Goal: Task Accomplishment & Management: Complete application form

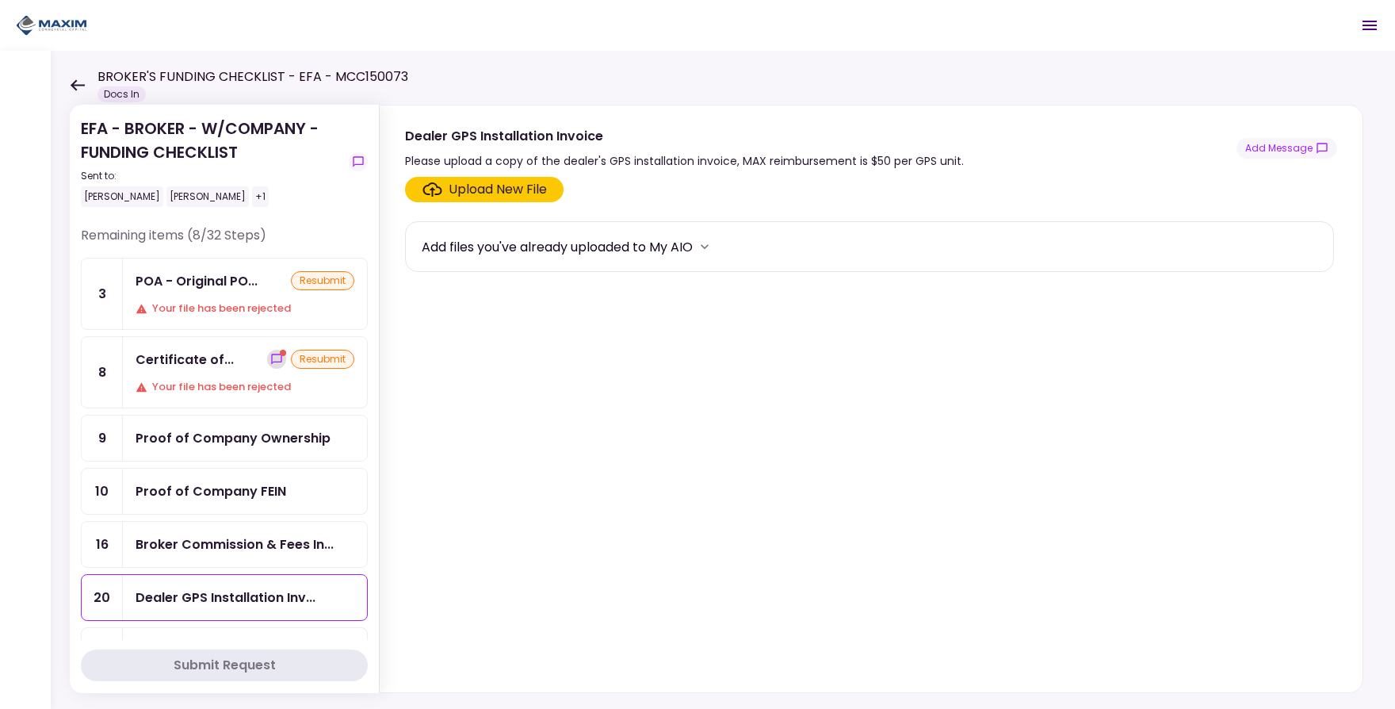
click at [270, 358] on icon "show-messages" at bounding box center [276, 359] width 13 height 13
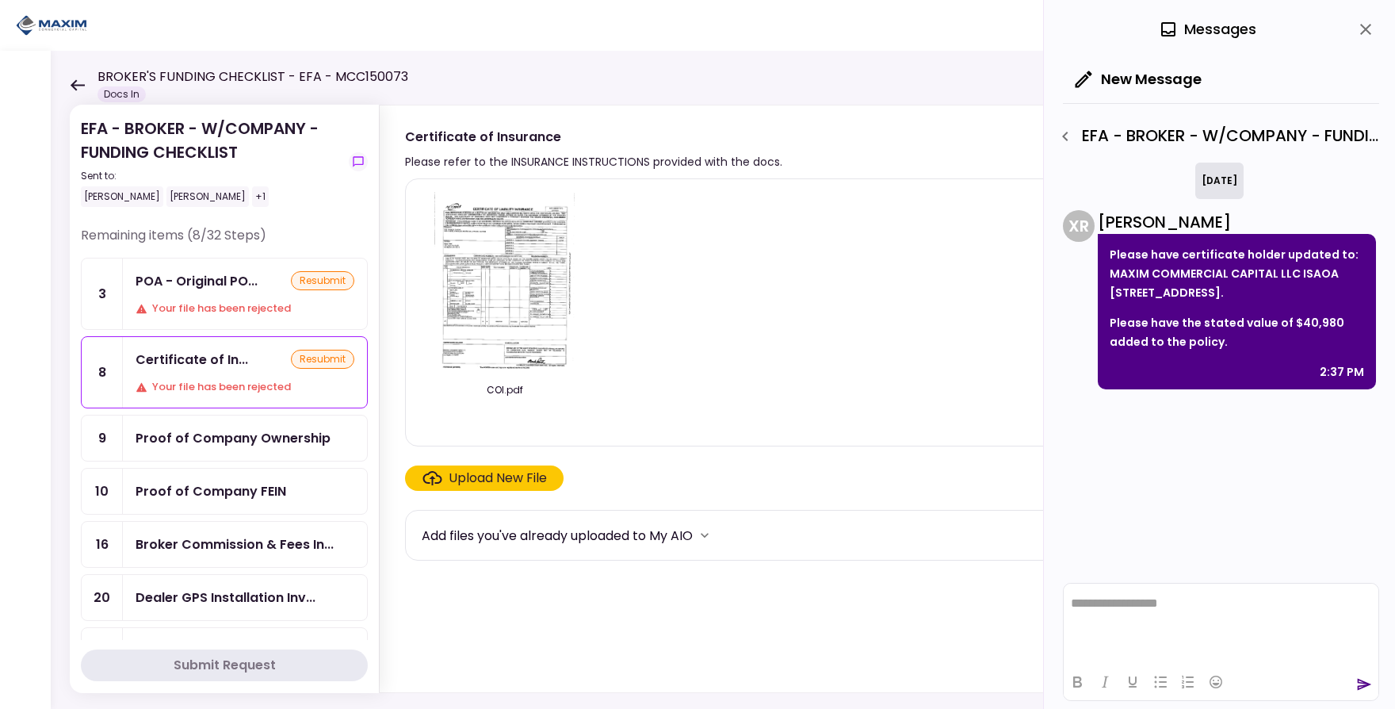
click at [1111, 257] on p "Please have certificate holder updated to: MAXIM COMMERCIAL CAPITAL LLC ISAOA 1…" at bounding box center [1237, 273] width 254 height 57
drag, startPoint x: 1111, startPoint y: 252, endPoint x: 1226, endPoint y: 330, distance: 139.4
click at [1227, 325] on div "Please have certificate holder updated to: MAXIM COMMERCIAL CAPITAL LLC ISAOA 1…" at bounding box center [1237, 311] width 278 height 155
copy p "Please have certificate holder updated to: MAXIM COMMERCIAL CAPITAL LLC ISAOA 1…"
click at [1120, 347] on p "Please have the stated value of $40,980 added to the policy." at bounding box center [1237, 332] width 254 height 38
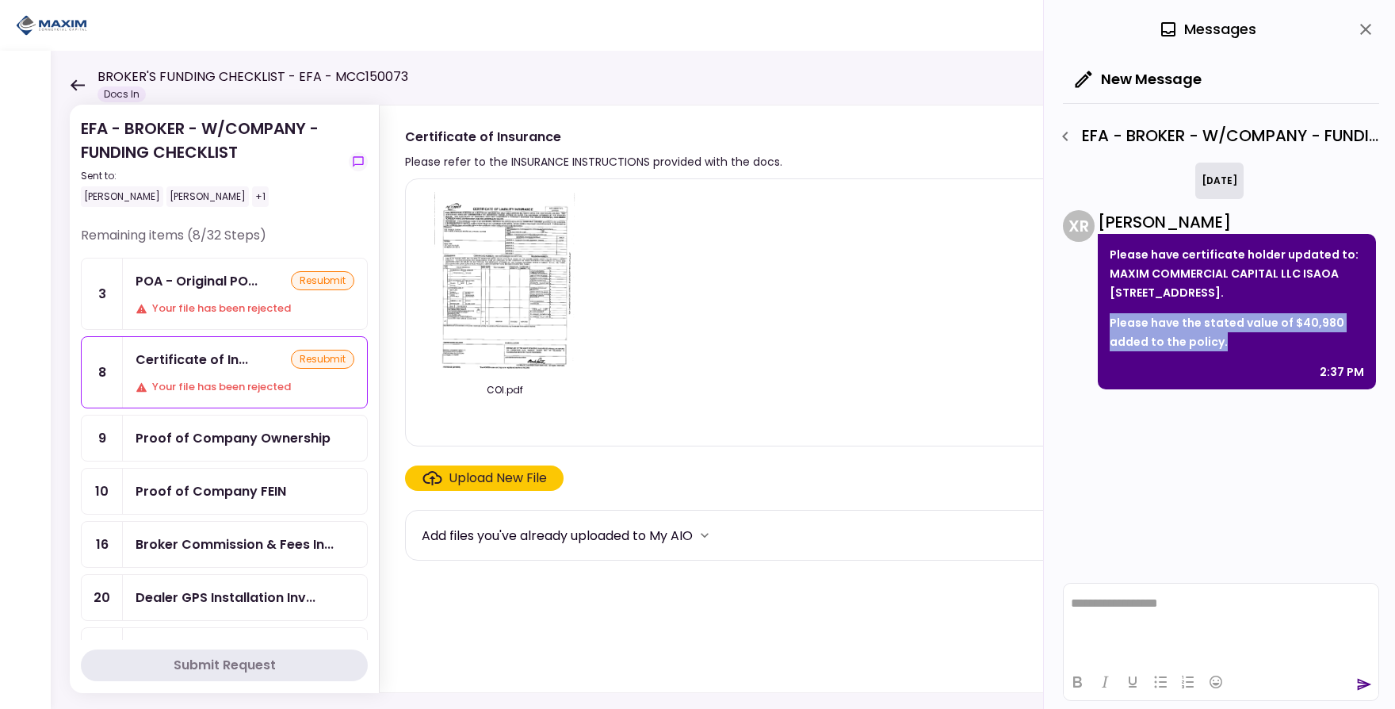
drag, startPoint x: 1116, startPoint y: 343, endPoint x: 1379, endPoint y: 347, distance: 263.2
click at [1233, 351] on p "Please have the stated value of $40,980 added to the policy." at bounding box center [1237, 332] width 254 height 38
copy p "Please have the stated value of $40,980 added to the policy."
click at [1377, 29] on button "close" at bounding box center [1365, 29] width 27 height 27
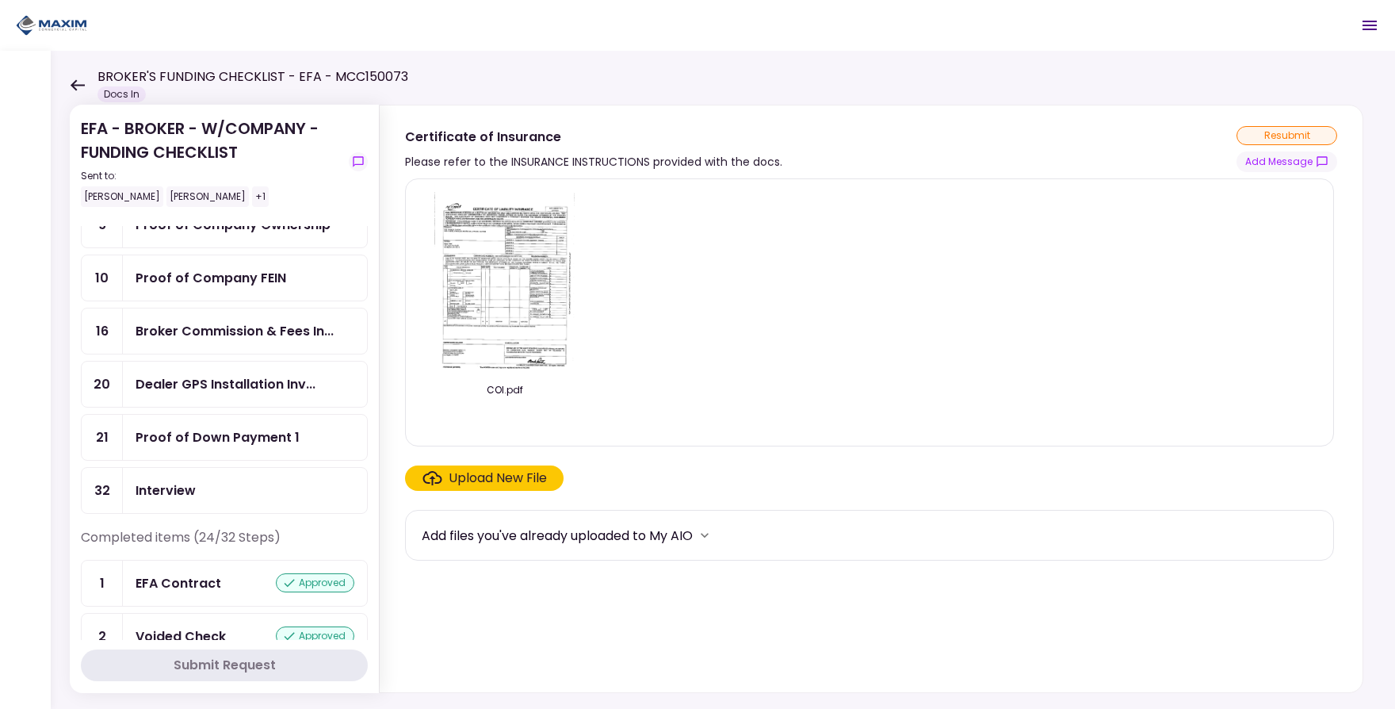
scroll to position [104, 0]
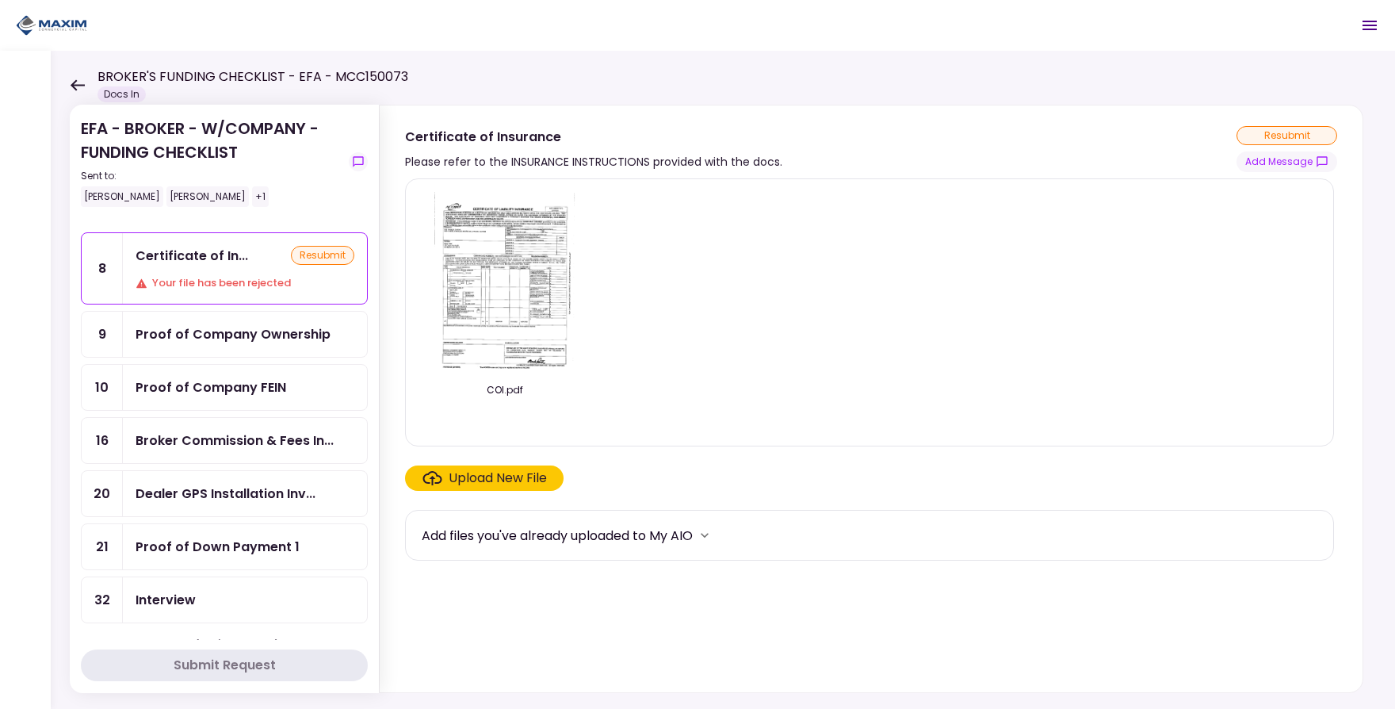
click at [258, 503] on div "Dealer GPS Installation Inv..." at bounding box center [226, 494] width 180 height 20
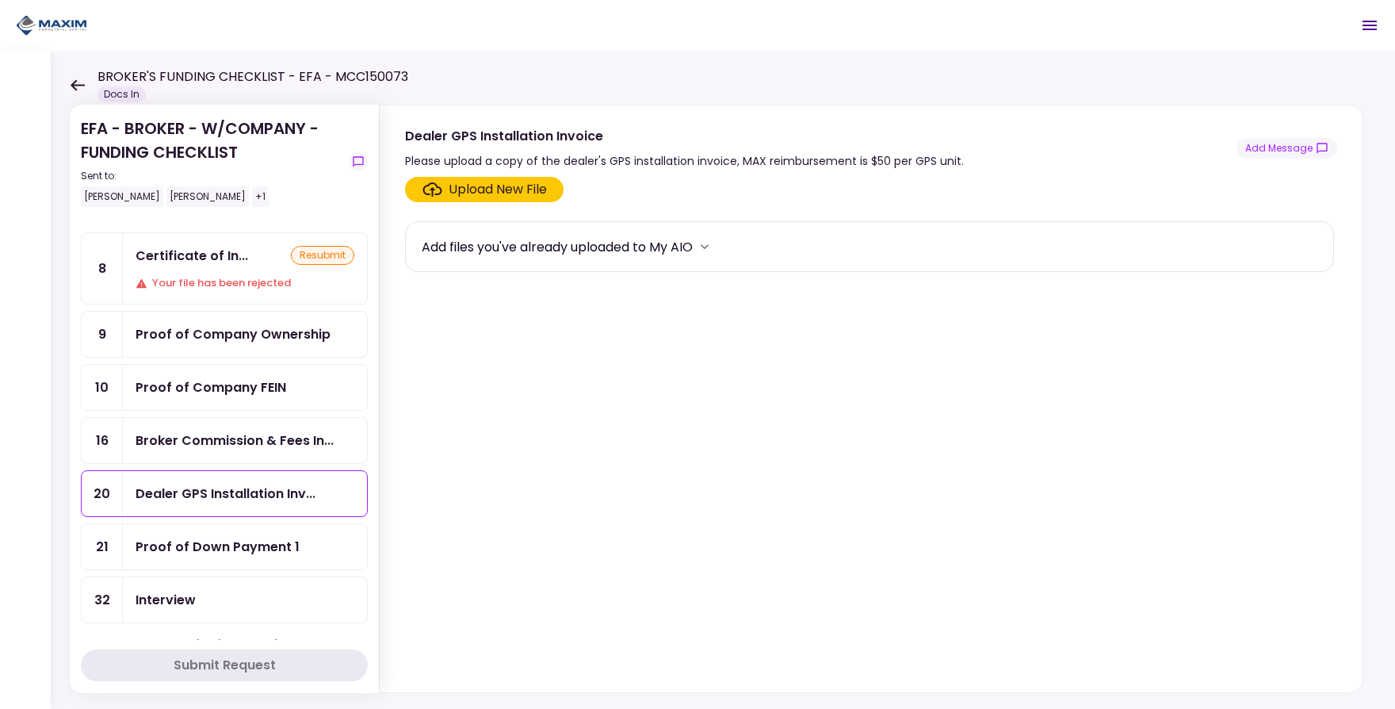
click at [504, 188] on div "Upload New File" at bounding box center [498, 189] width 98 height 19
click at [0, 0] on input "Upload New File" at bounding box center [0, 0] width 0 height 0
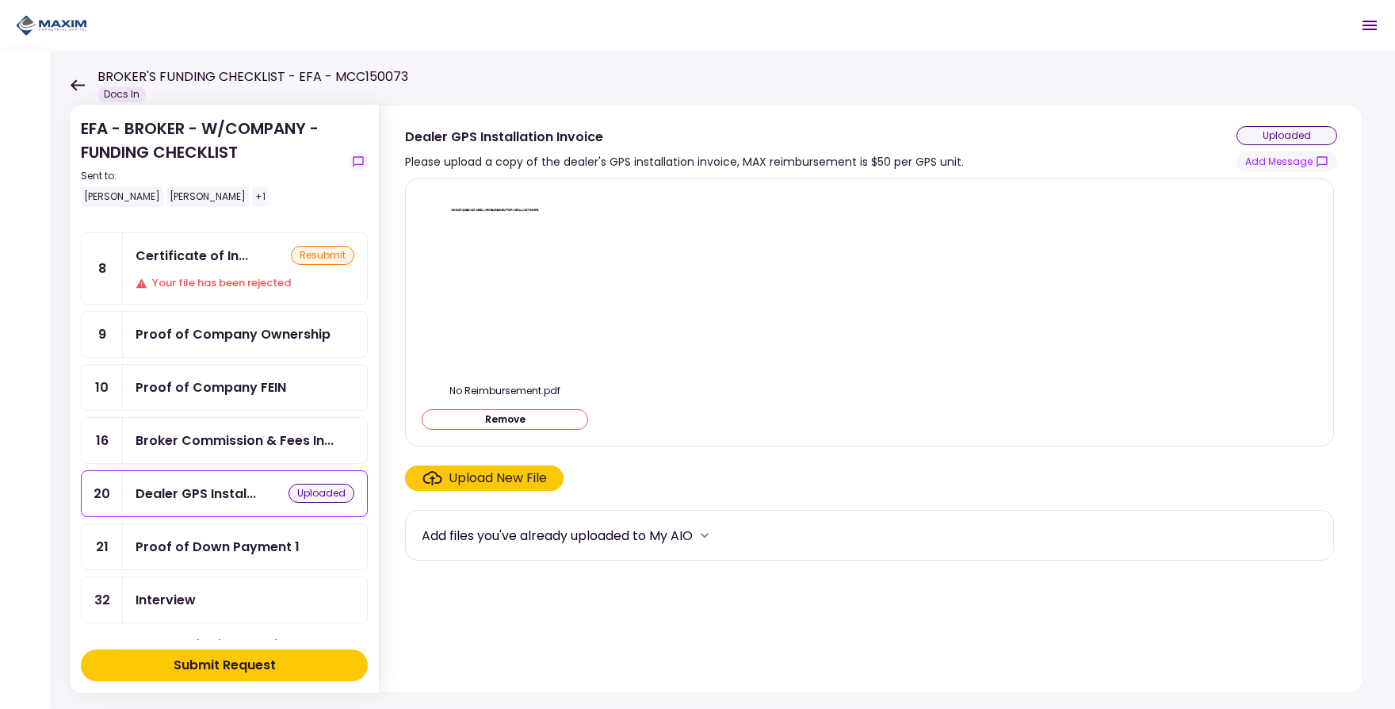
click at [270, 660] on div "Submit Request" at bounding box center [225, 665] width 102 height 19
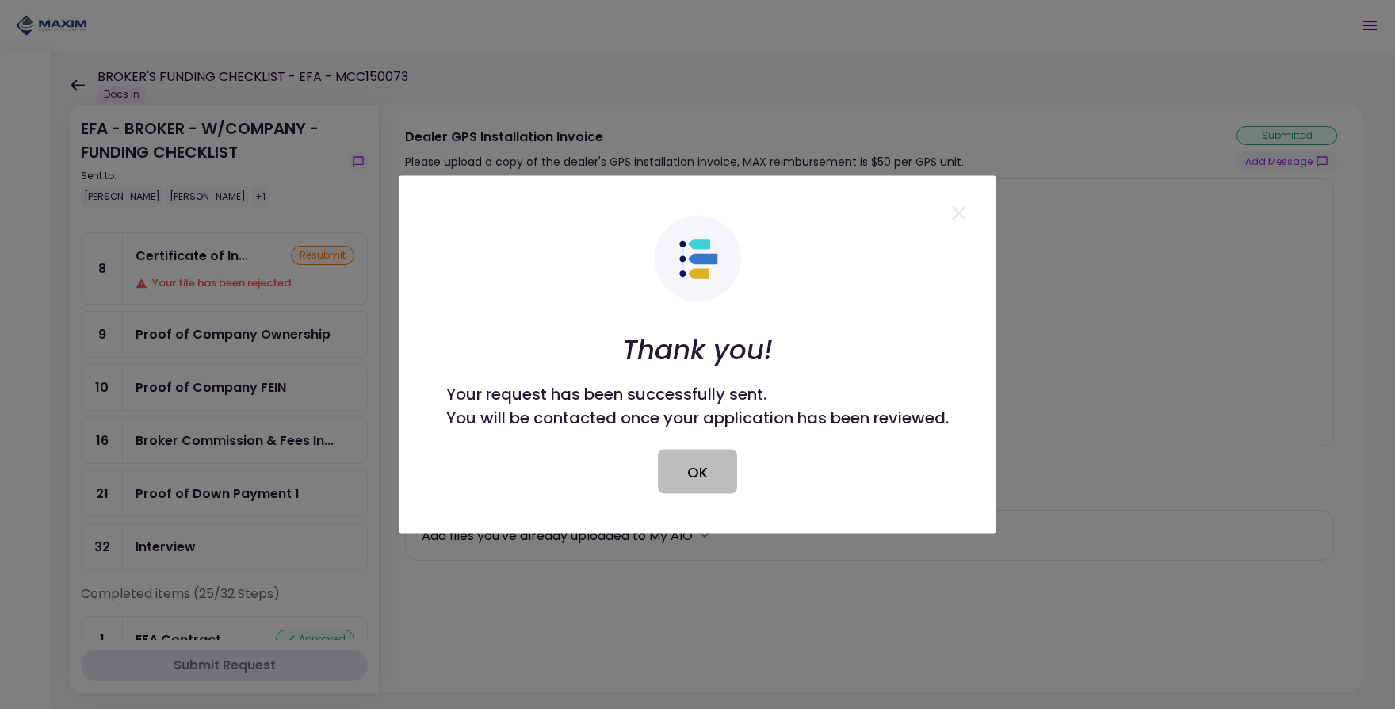
click at [702, 476] on button "OK" at bounding box center [697, 471] width 79 height 44
